Goal: Task Accomplishment & Management: Use online tool/utility

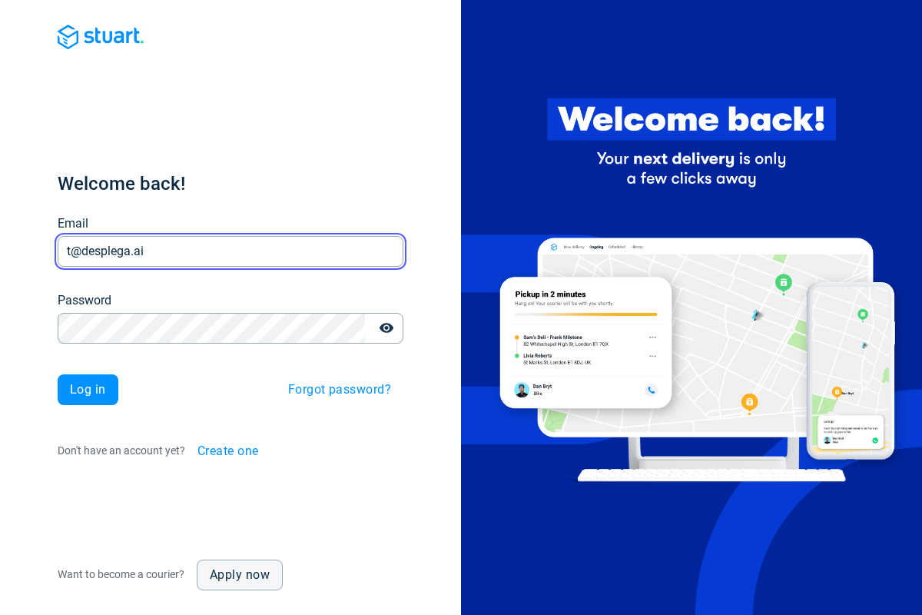
type input "t@desplega.ai"
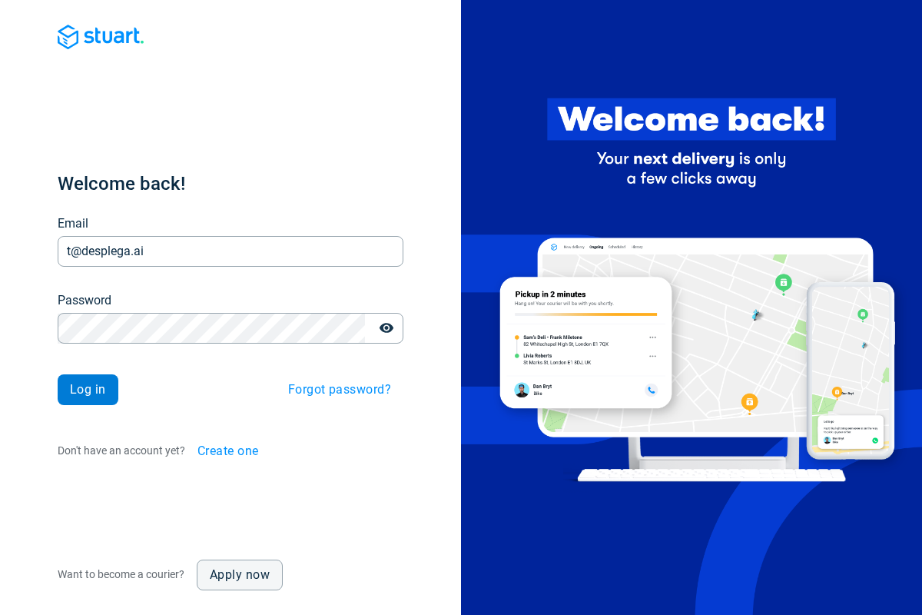
click at [88, 390] on span "Log in" at bounding box center [88, 389] width 36 height 12
